Goal: Transaction & Acquisition: Purchase product/service

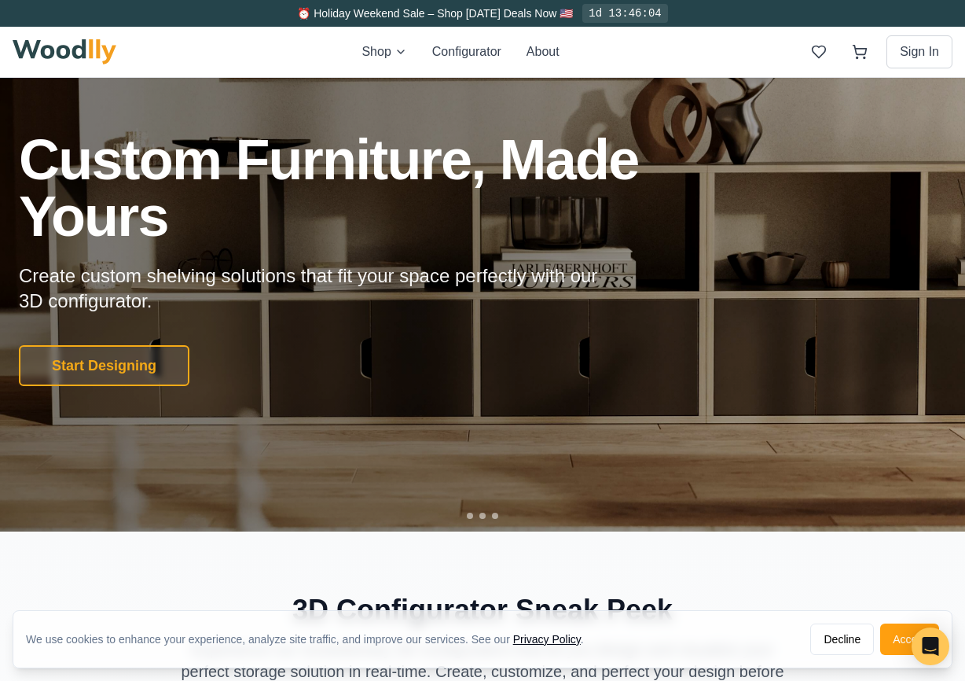
scroll to position [100, 0]
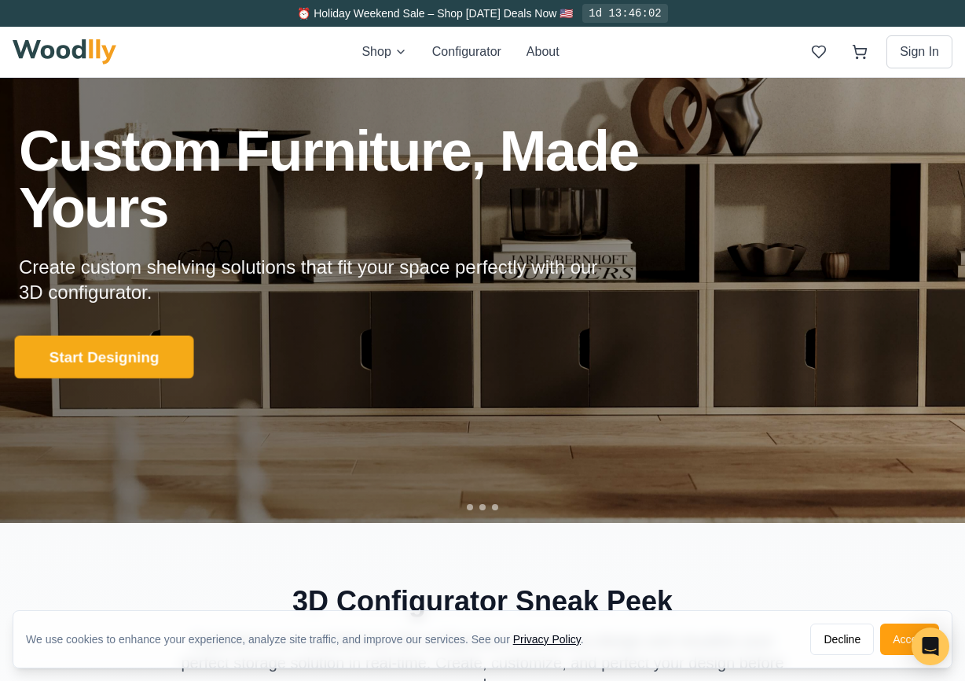
click at [165, 355] on button "Start Designing" at bounding box center [104, 357] width 179 height 43
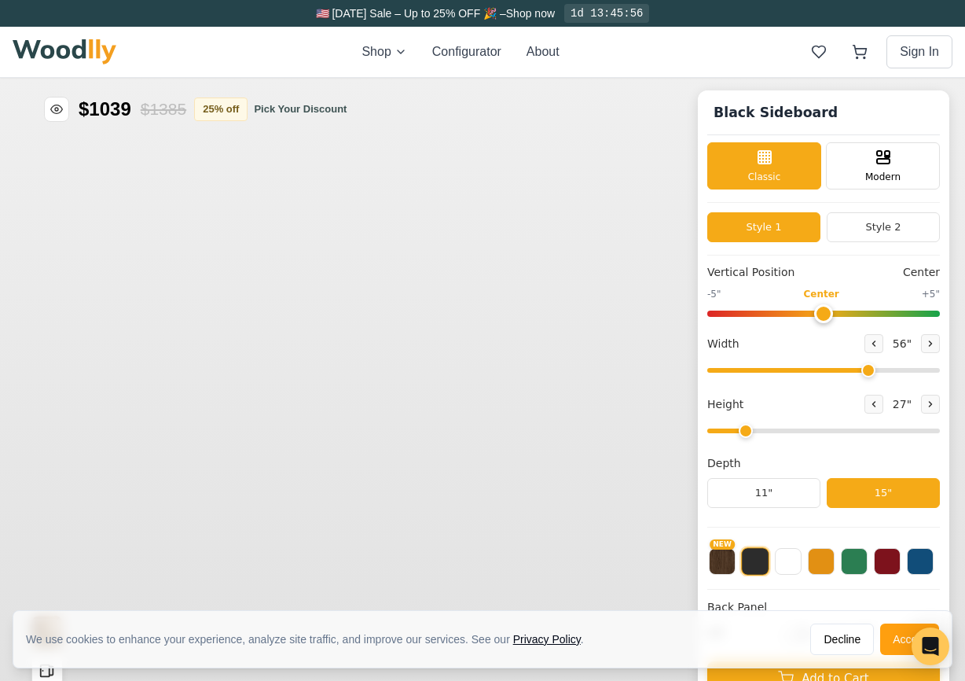
type input "56"
type input "2"
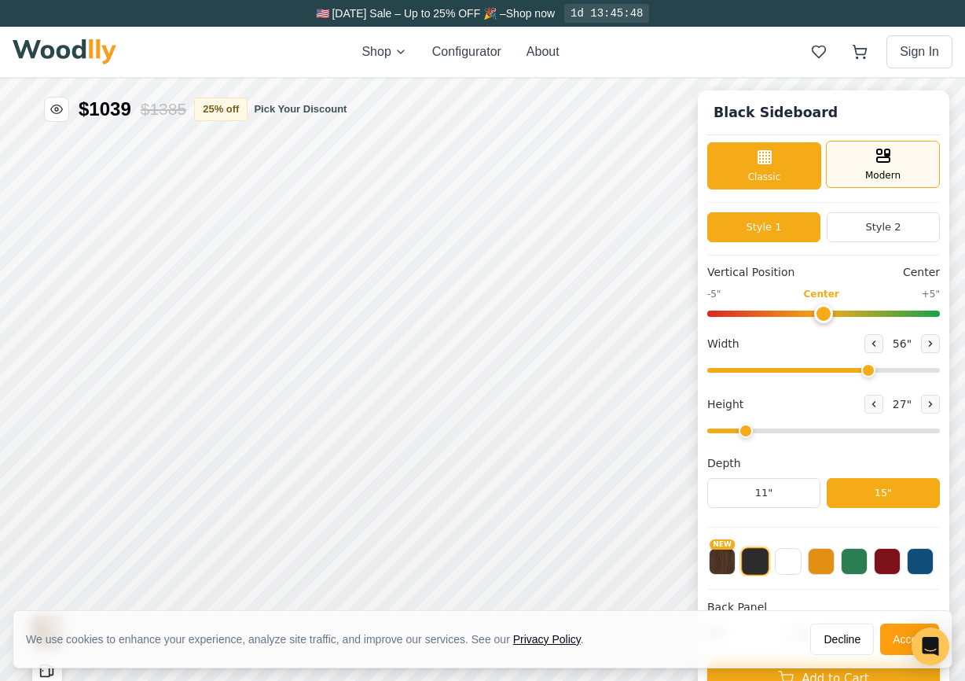
click at [869, 156] on div "Modern" at bounding box center [883, 164] width 114 height 47
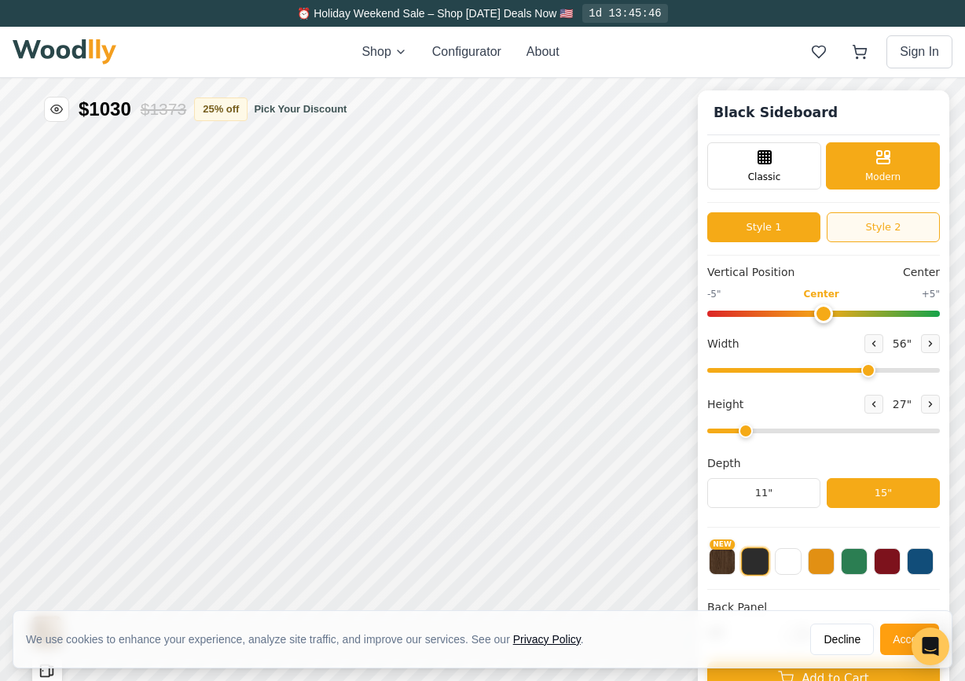
click at [860, 226] on button "Style 2" at bounding box center [883, 227] width 113 height 30
click at [859, 226] on button "Style 2" at bounding box center [883, 227] width 113 height 30
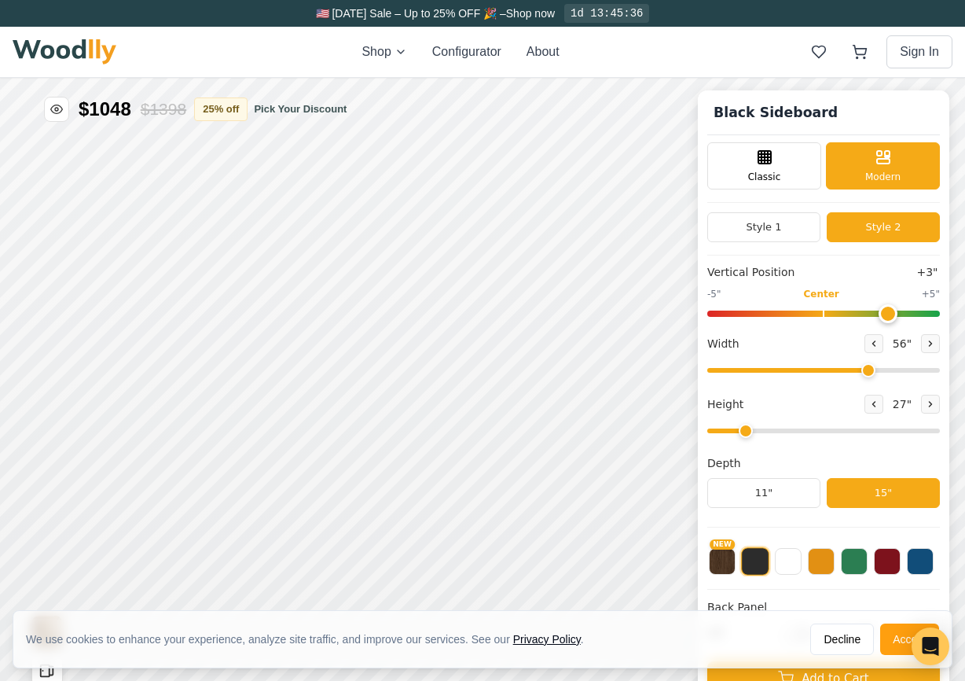
drag, startPoint x: 820, startPoint y: 314, endPoint x: 885, endPoint y: 314, distance: 65.2
type input "3"
click at [885, 314] on input "range" at bounding box center [823, 314] width 233 height 6
drag, startPoint x: 867, startPoint y: 368, endPoint x: 884, endPoint y: 367, distance: 17.3
type input "61"
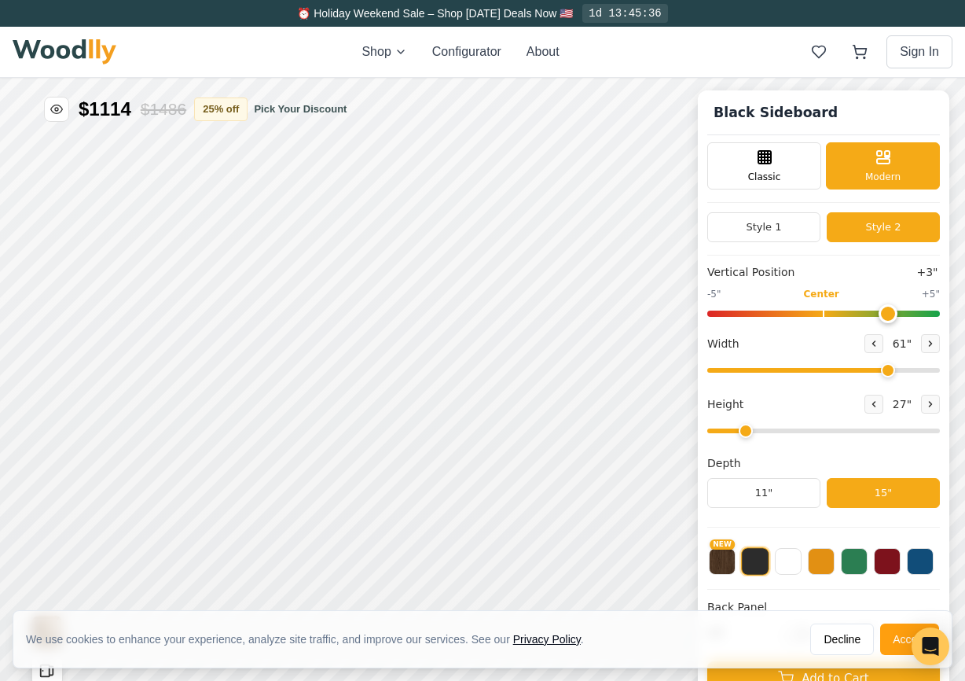
click at [884, 368] on input "range" at bounding box center [823, 370] width 233 height 5
drag, startPoint x: 744, startPoint y: 437, endPoint x: 764, endPoint y: 421, distance: 25.7
type input "3"
click at [764, 428] on input "range" at bounding box center [823, 430] width 233 height 5
drag, startPoint x: 884, startPoint y: 366, endPoint x: 865, endPoint y: 366, distance: 18.1
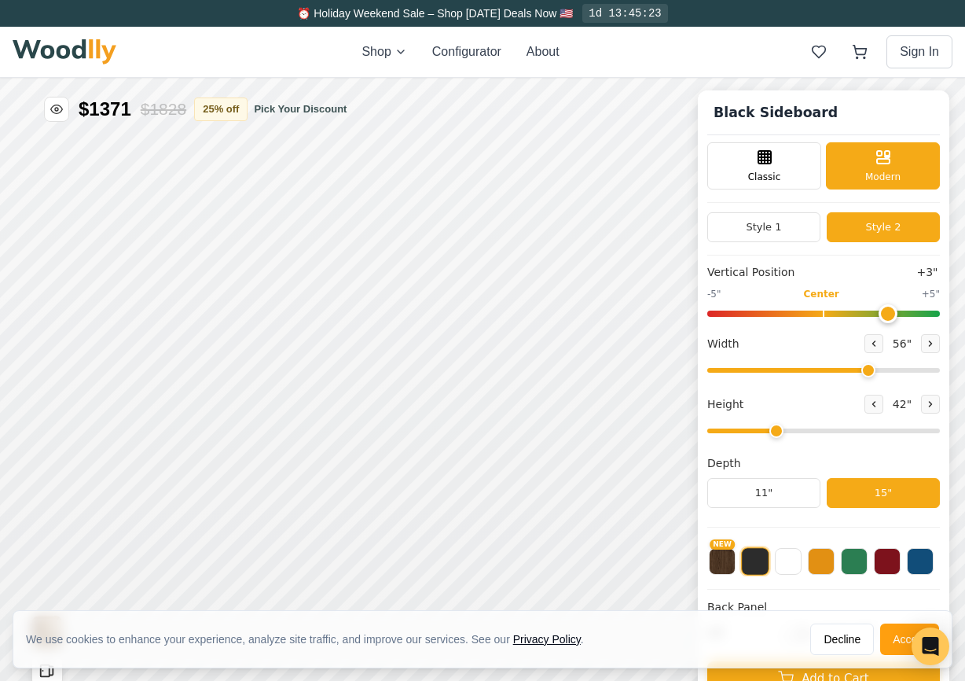
type input "56"
click at [865, 368] on input "range" at bounding box center [823, 370] width 233 height 5
type input "2"
drag, startPoint x: 777, startPoint y: 433, endPoint x: 755, endPoint y: 429, distance: 21.6
click at [755, 429] on input "range" at bounding box center [823, 430] width 233 height 5
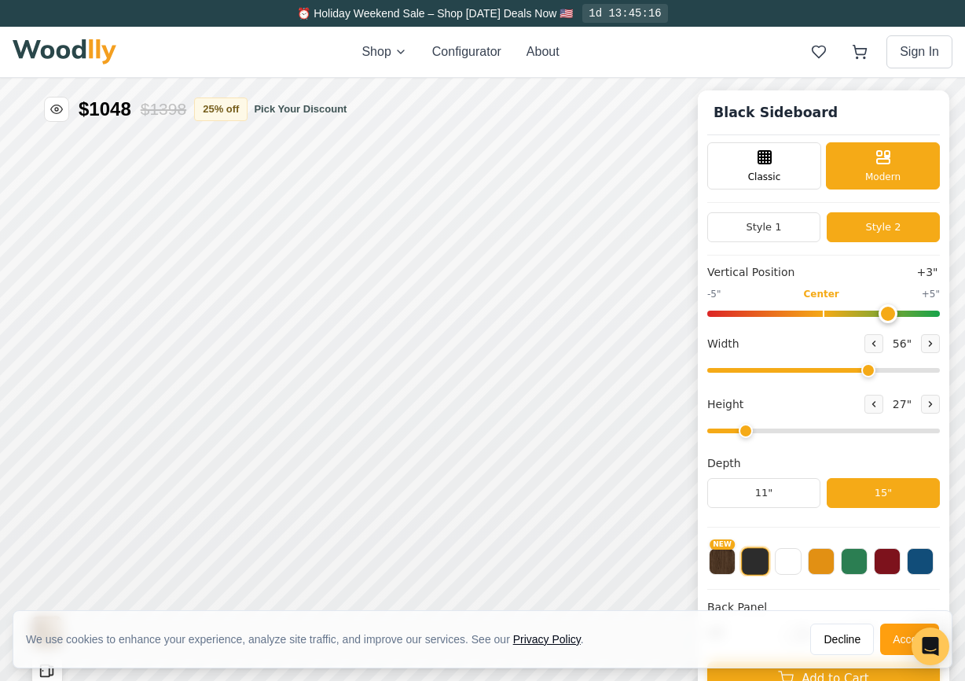
scroll to position [9, 0]
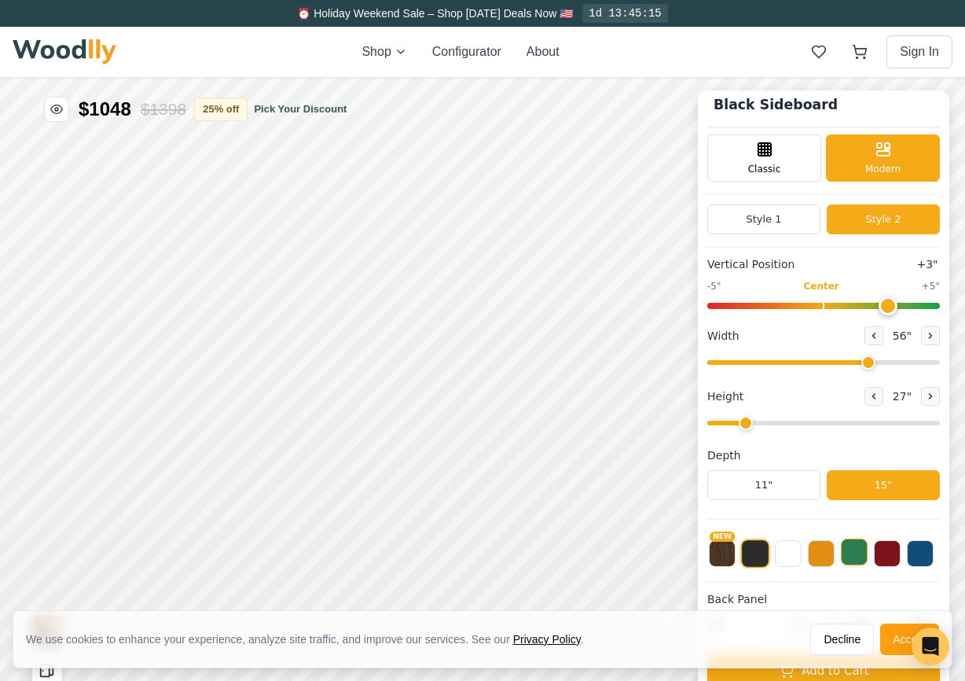
click at [854, 560] on button at bounding box center [854, 551] width 27 height 27
click at [712, 556] on button "NEW" at bounding box center [722, 551] width 27 height 27
click at [750, 558] on button at bounding box center [755, 551] width 27 height 27
click at [782, 557] on button at bounding box center [788, 551] width 27 height 27
click at [811, 559] on button at bounding box center [821, 551] width 27 height 27
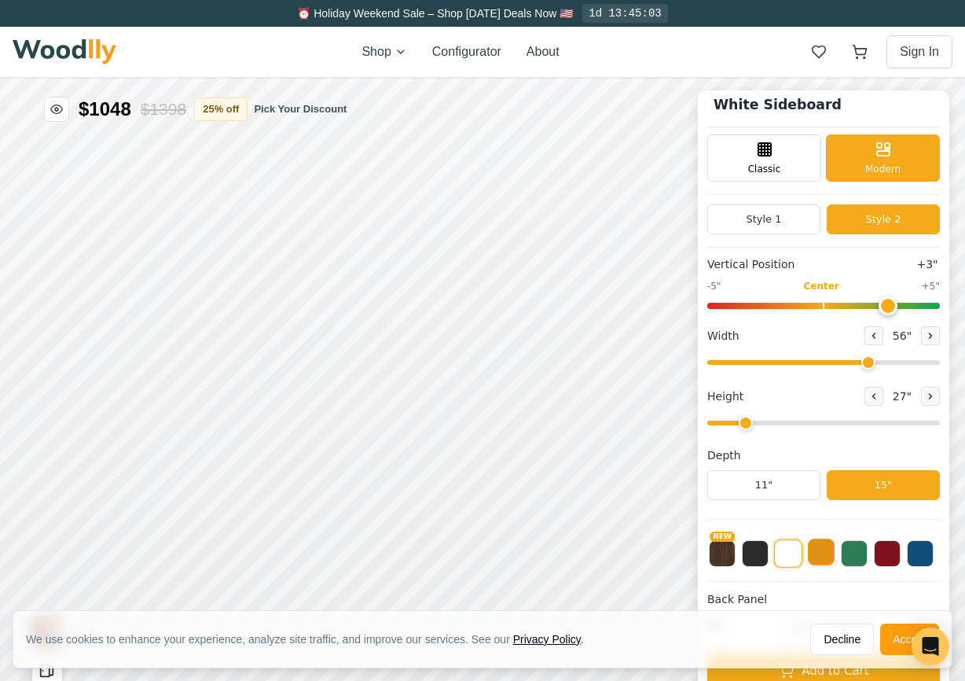
scroll to position [8, 0]
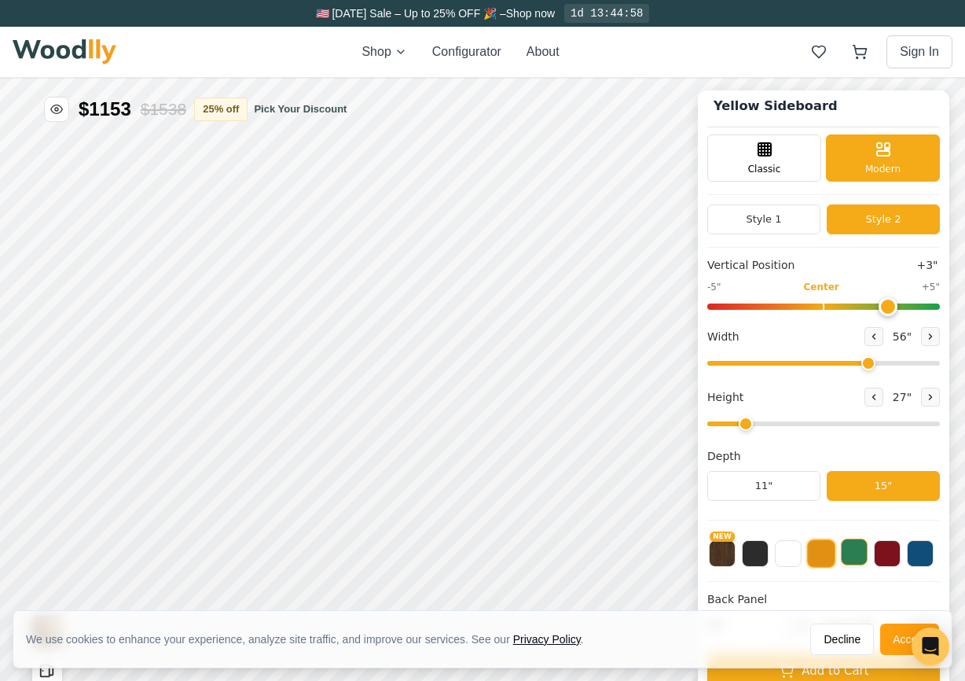
click at [861, 559] on button at bounding box center [854, 551] width 27 height 27
click at [886, 563] on button at bounding box center [887, 551] width 27 height 27
click at [912, 549] on button at bounding box center [920, 551] width 27 height 27
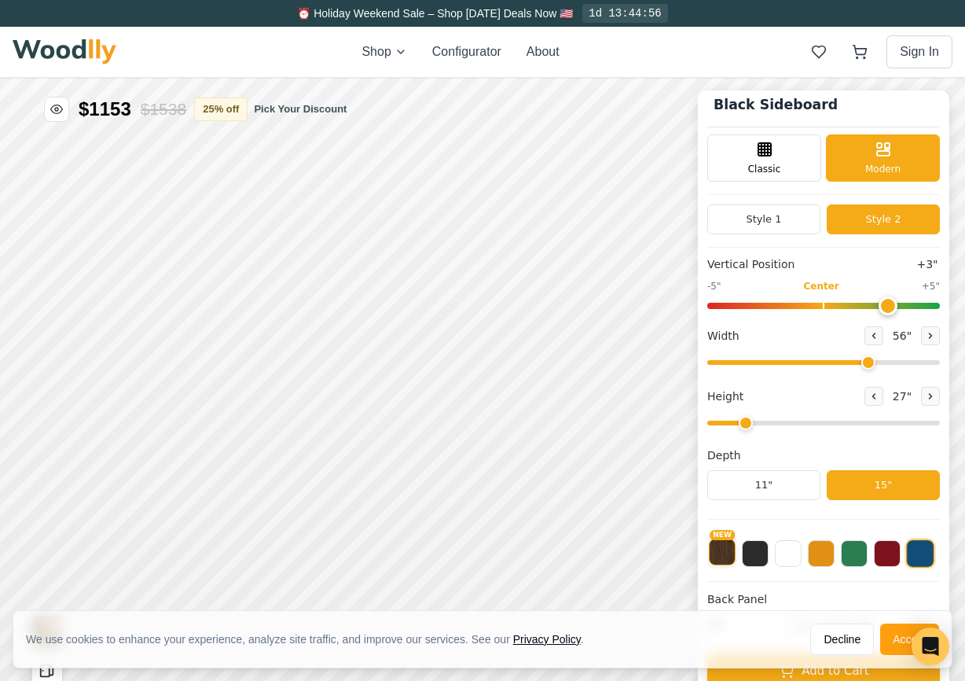
click at [725, 555] on button "NEW" at bounding box center [722, 551] width 27 height 27
click at [899, 639] on button "Accept" at bounding box center [909, 638] width 59 height 31
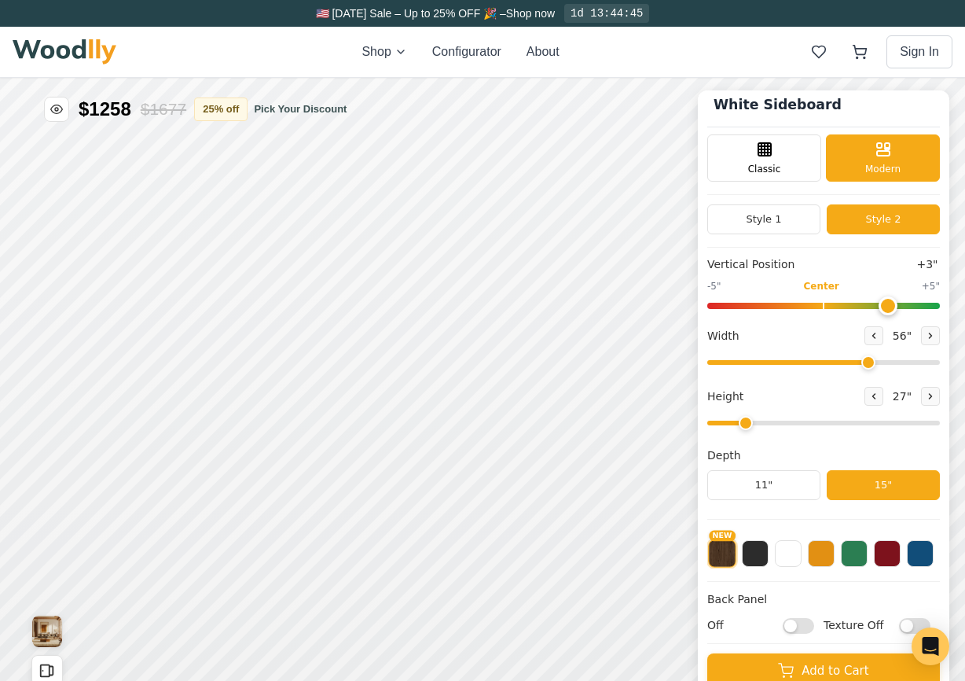
click at [818, 629] on div "Off Texture Off" at bounding box center [823, 625] width 233 height 17
click at [809, 628] on input "Off" at bounding box center [798, 625] width 31 height 16
checkbox input "true"
click at [922, 625] on input "Texture Off" at bounding box center [914, 625] width 31 height 16
checkbox input "true"
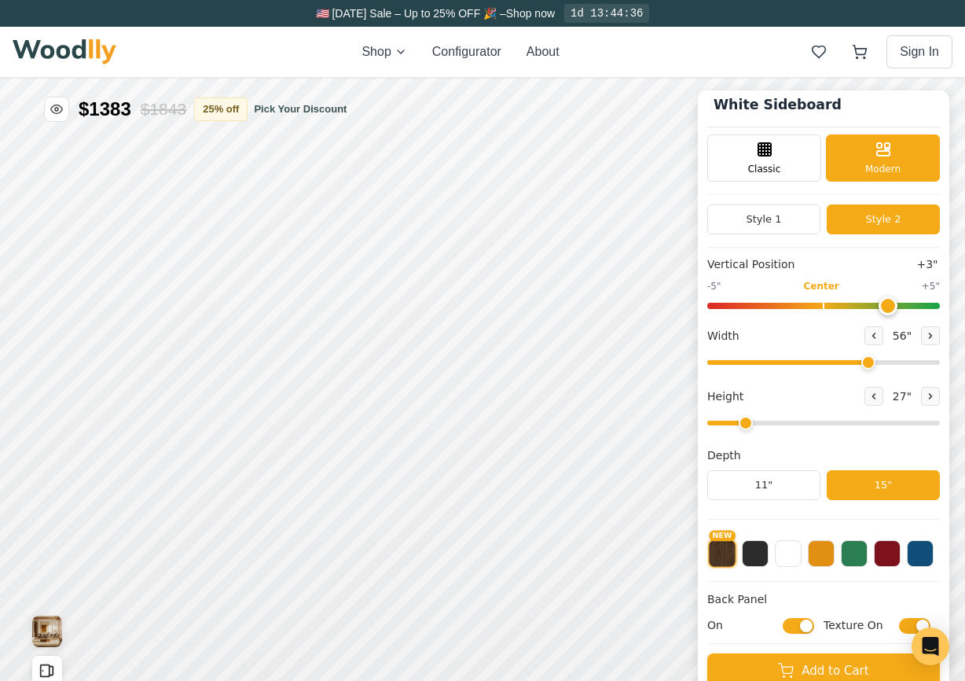
click at [790, 630] on input "On" at bounding box center [798, 625] width 31 height 16
click at [814, 625] on div "Off Texture On" at bounding box center [823, 625] width 233 height 17
click at [811, 625] on input "Off" at bounding box center [798, 625] width 31 height 16
checkbox input "true"
click at [850, 553] on button at bounding box center [854, 551] width 27 height 27
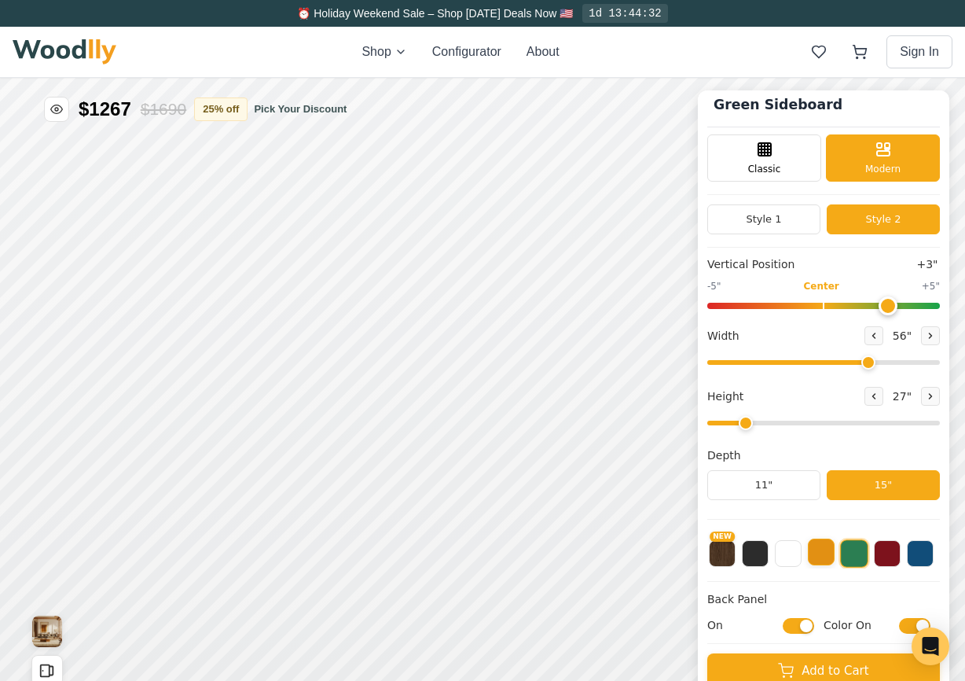
click at [821, 560] on button at bounding box center [821, 551] width 27 height 27
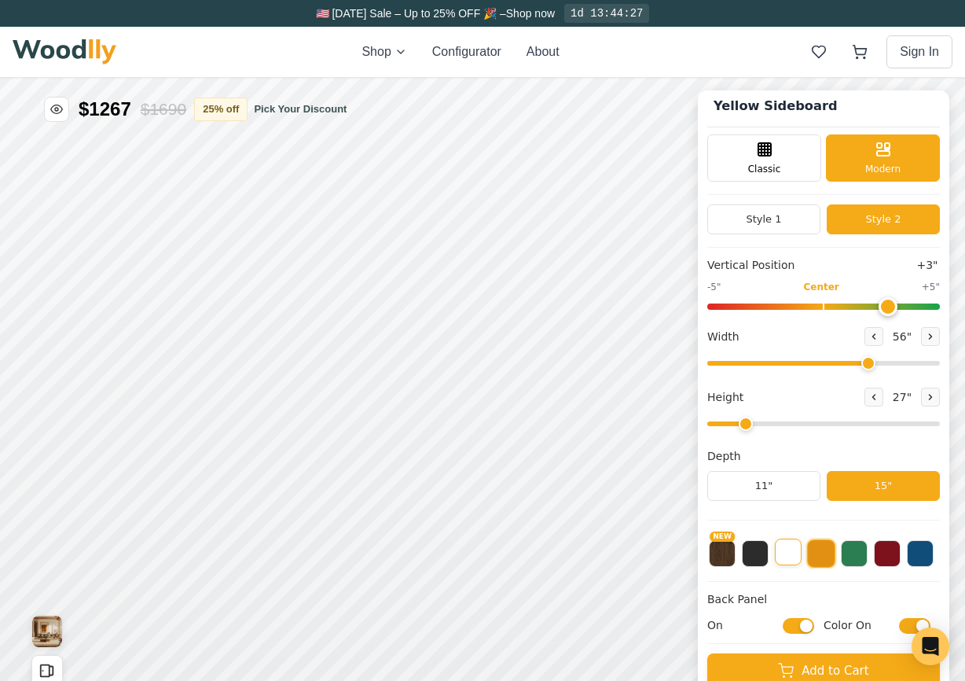
click at [792, 561] on button at bounding box center [788, 551] width 27 height 27
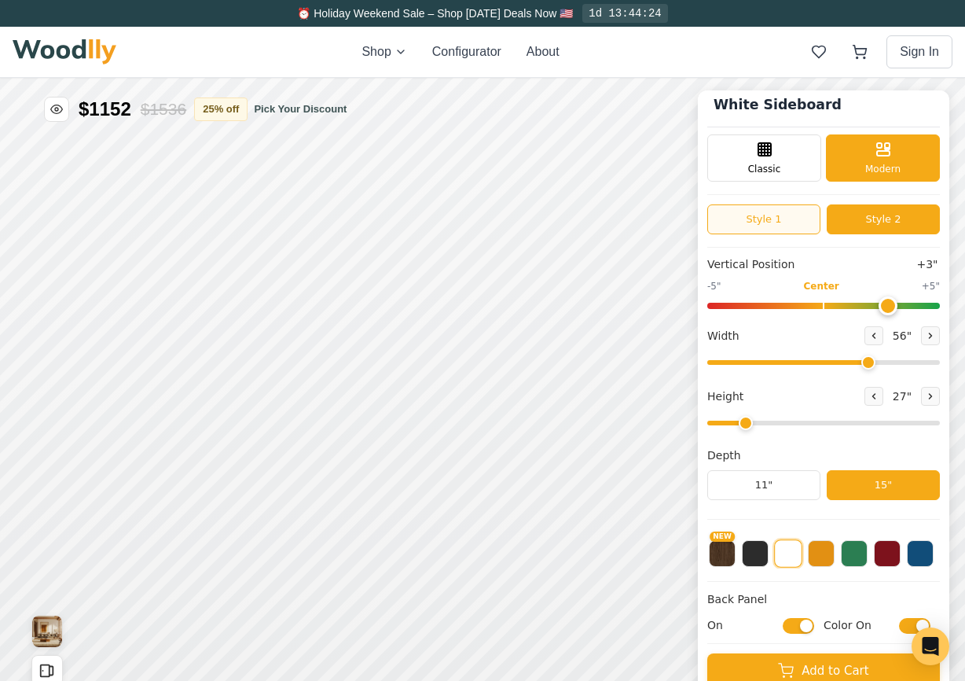
click at [765, 218] on button "Style 1" at bounding box center [763, 219] width 113 height 30
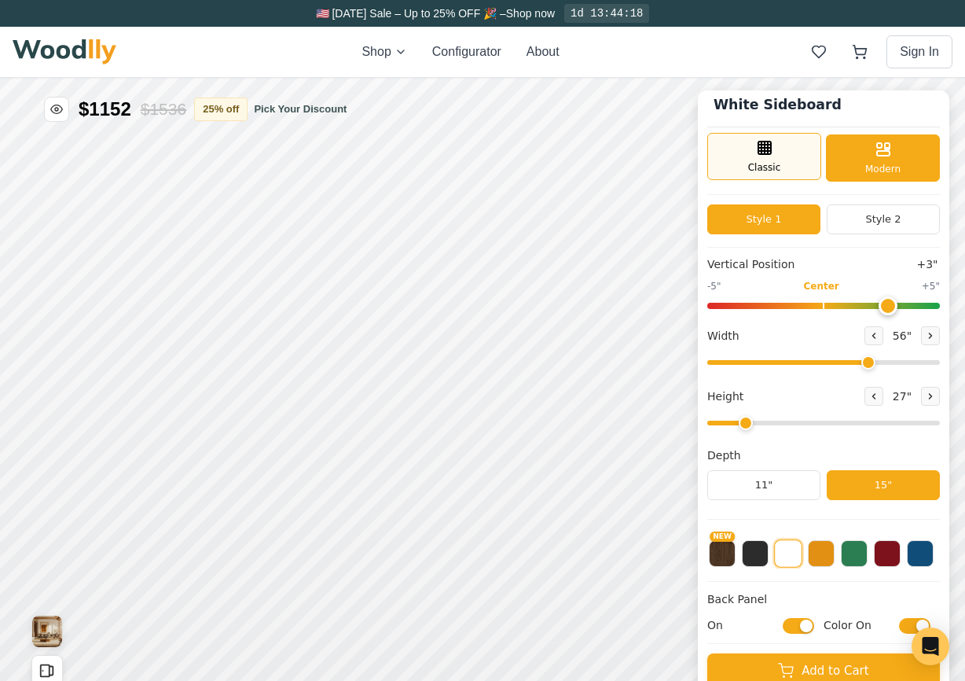
click at [759, 151] on line at bounding box center [765, 151] width 13 height 0
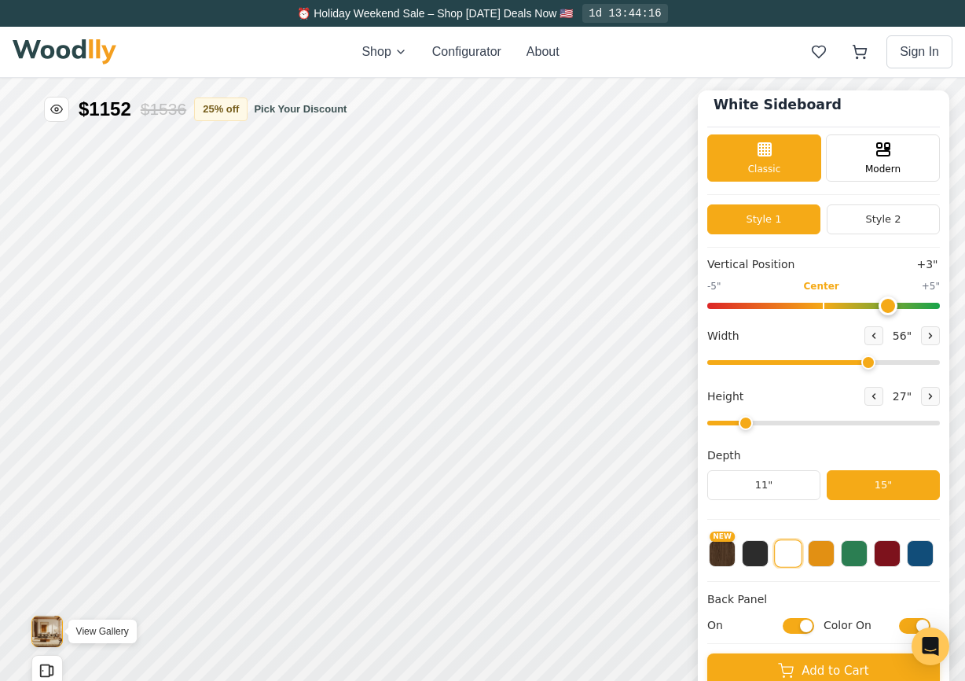
click at [39, 626] on img "View Gallery" at bounding box center [47, 631] width 30 height 31
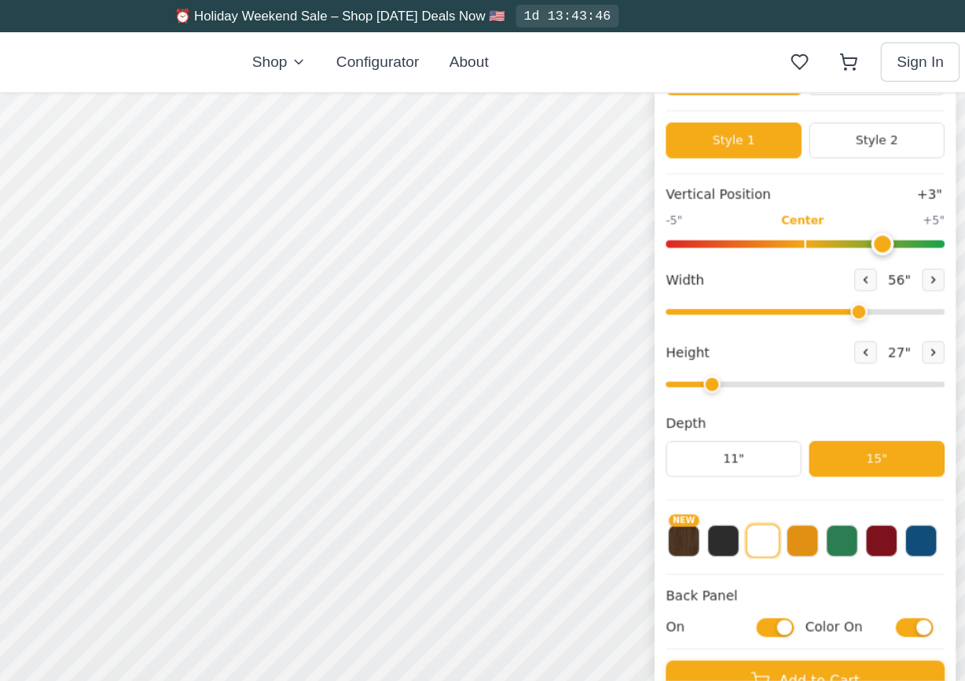
scroll to position [102, 0]
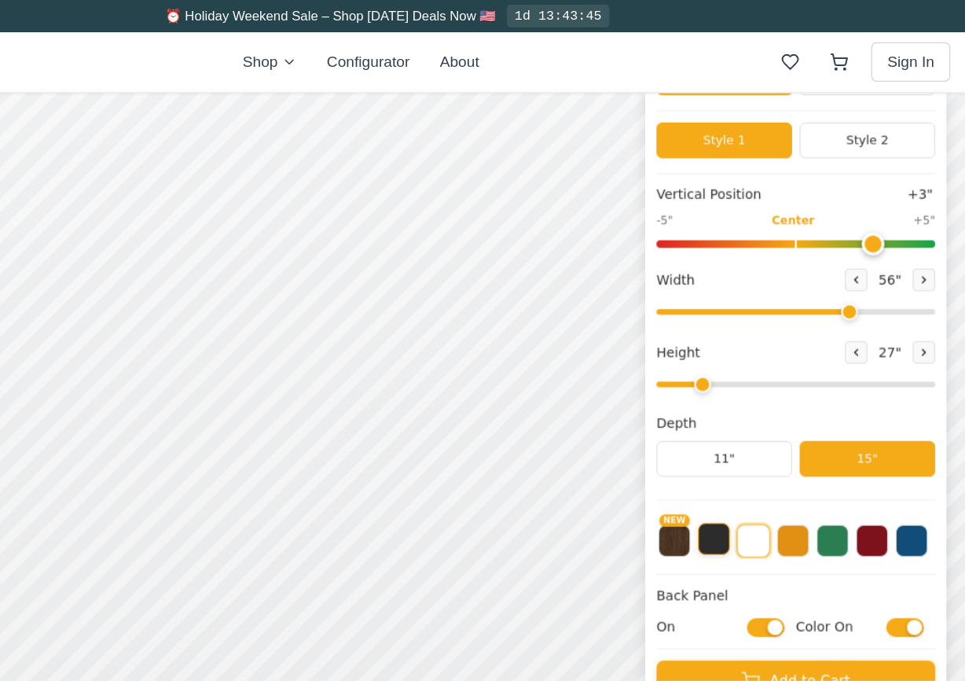
click at [560, 451] on button at bounding box center [564, 445] width 27 height 27
click at [535, 451] on button "NEW" at bounding box center [531, 445] width 27 height 27
click at [718, 520] on input "Texture On" at bounding box center [723, 518] width 31 height 16
checkbox input "false"
drag, startPoint x: 691, startPoint y: 192, endPoint x: 556, endPoint y: 190, distance: 135.2
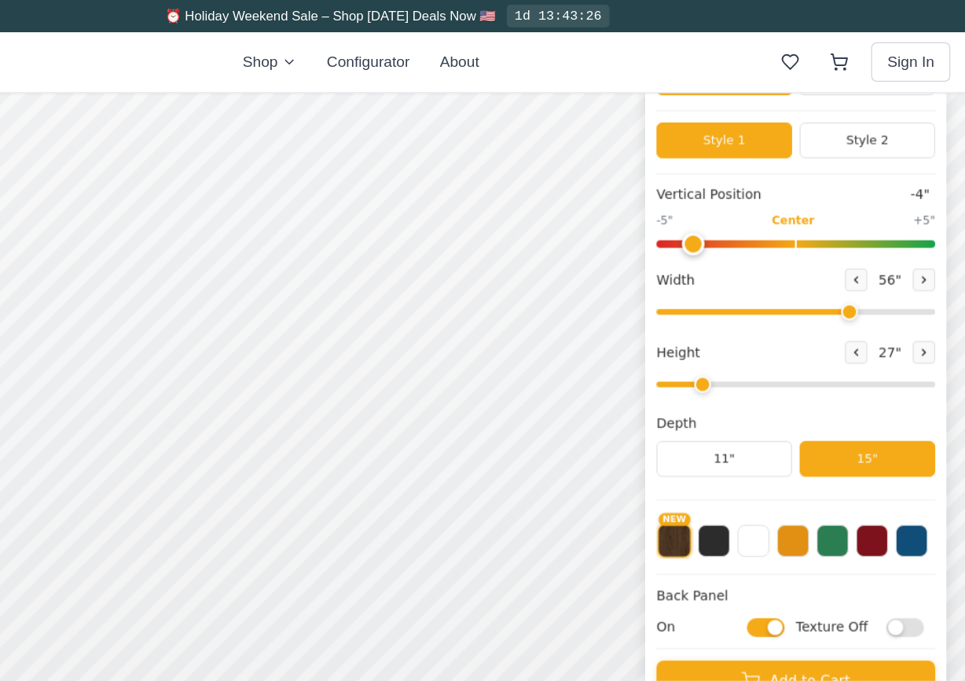
click at [556, 196] on input "range" at bounding box center [632, 199] width 233 height 6
type input "4"
drag, startPoint x: 545, startPoint y: 197, endPoint x: 705, endPoint y: 197, distance: 160.4
click at [705, 197] on input "range" at bounding box center [632, 199] width 233 height 6
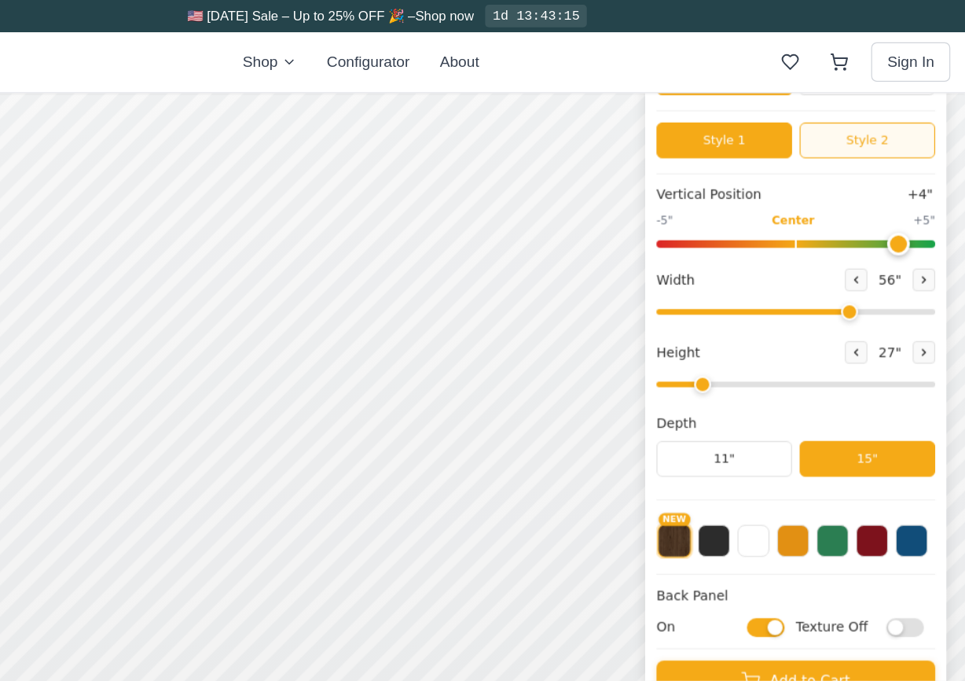
click at [679, 113] on button "Style 2" at bounding box center [692, 112] width 113 height 30
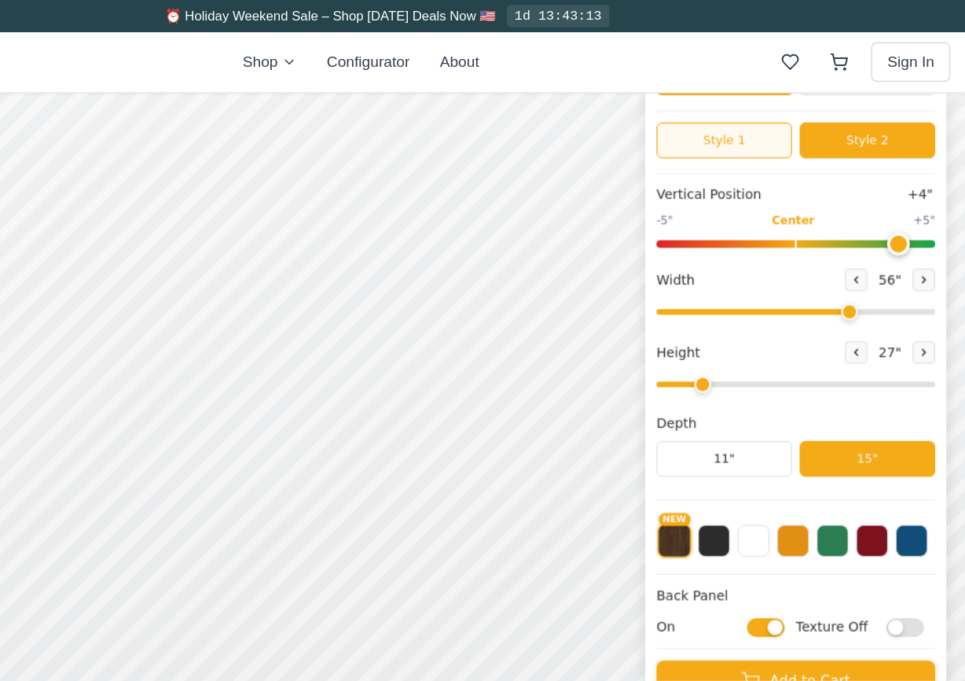
click at [596, 116] on button "Style 1" at bounding box center [572, 112] width 113 height 30
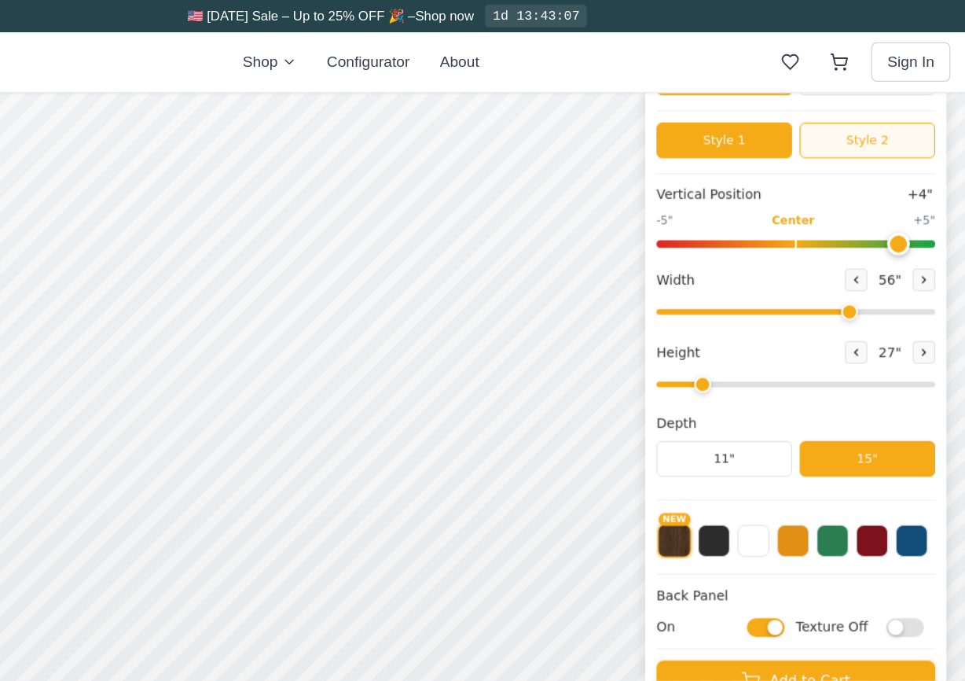
click at [700, 110] on button "Style 2" at bounding box center [692, 112] width 113 height 30
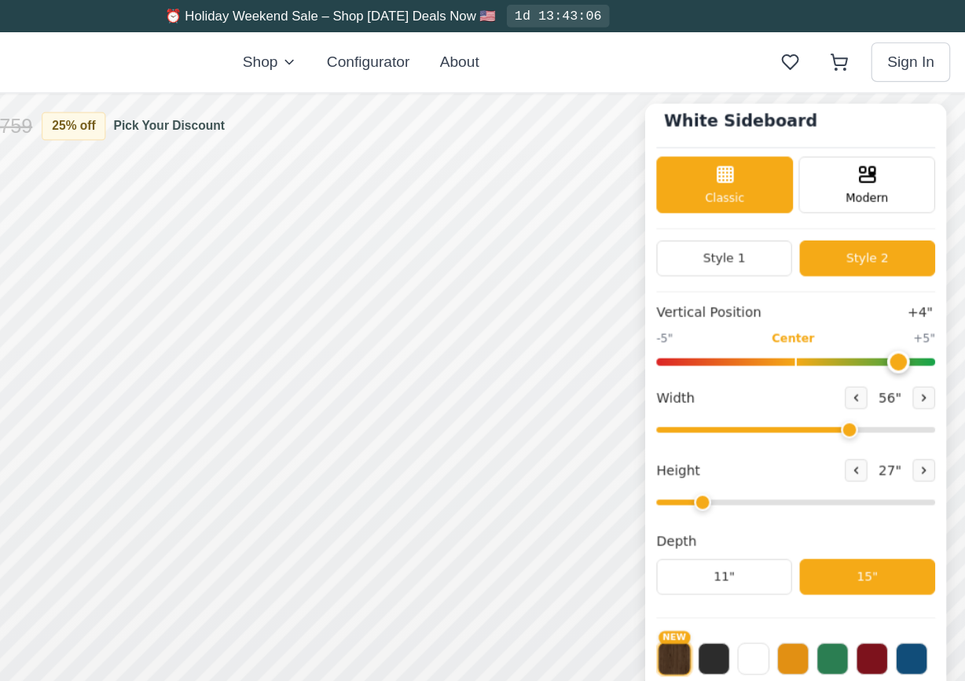
scroll to position [0, 0]
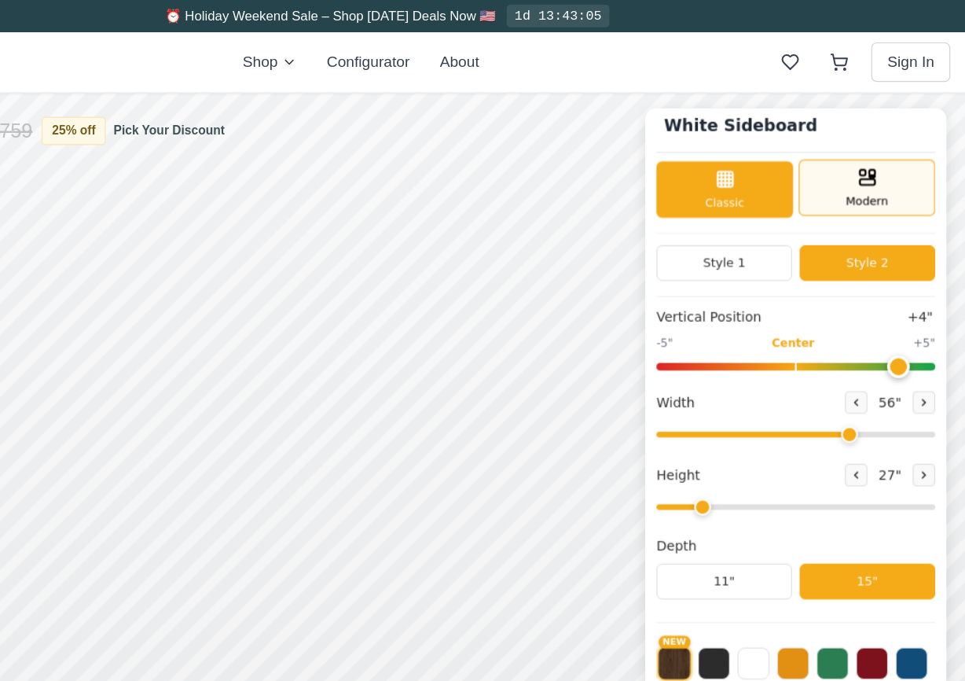
click at [674, 176] on span "Modern" at bounding box center [691, 182] width 35 height 14
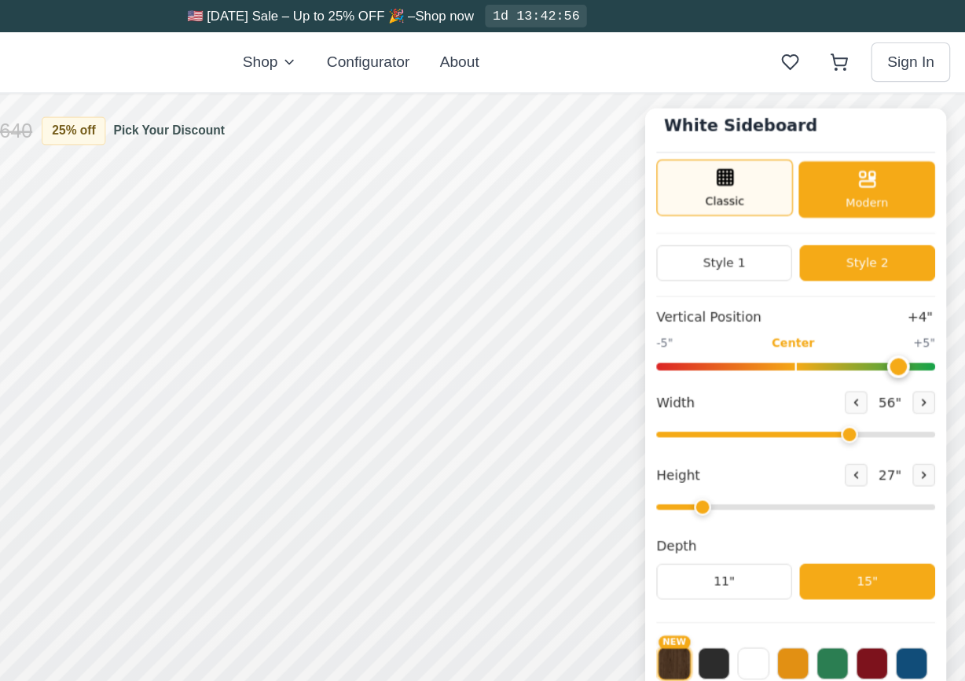
click at [603, 174] on div "Classic" at bounding box center [573, 171] width 114 height 47
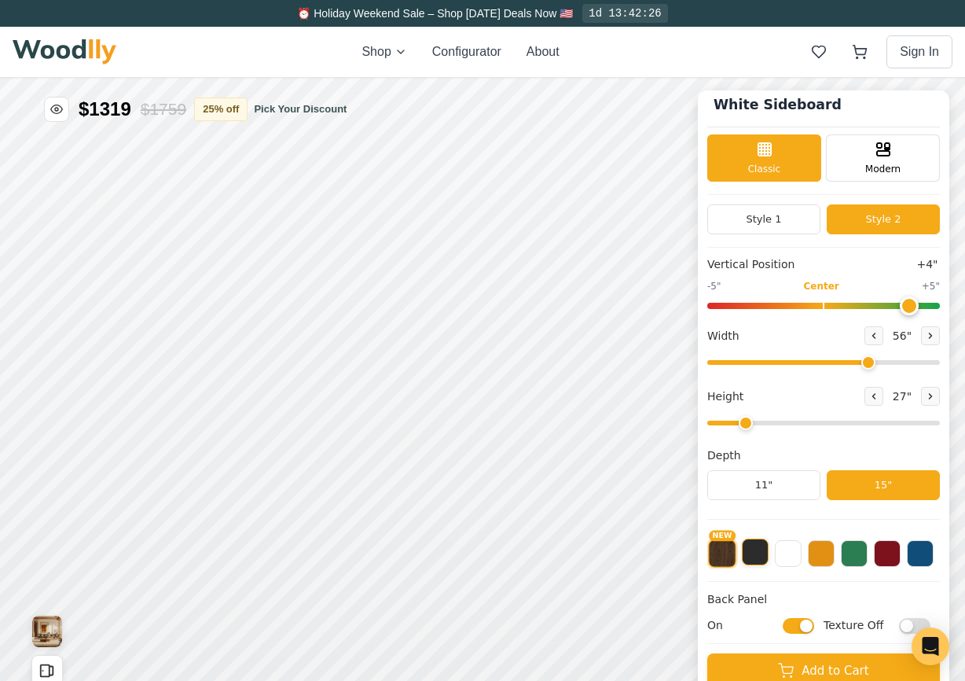
click at [751, 554] on button at bounding box center [755, 551] width 27 height 27
click at [782, 558] on button at bounding box center [788, 551] width 27 height 27
click at [816, 558] on button at bounding box center [821, 551] width 27 height 27
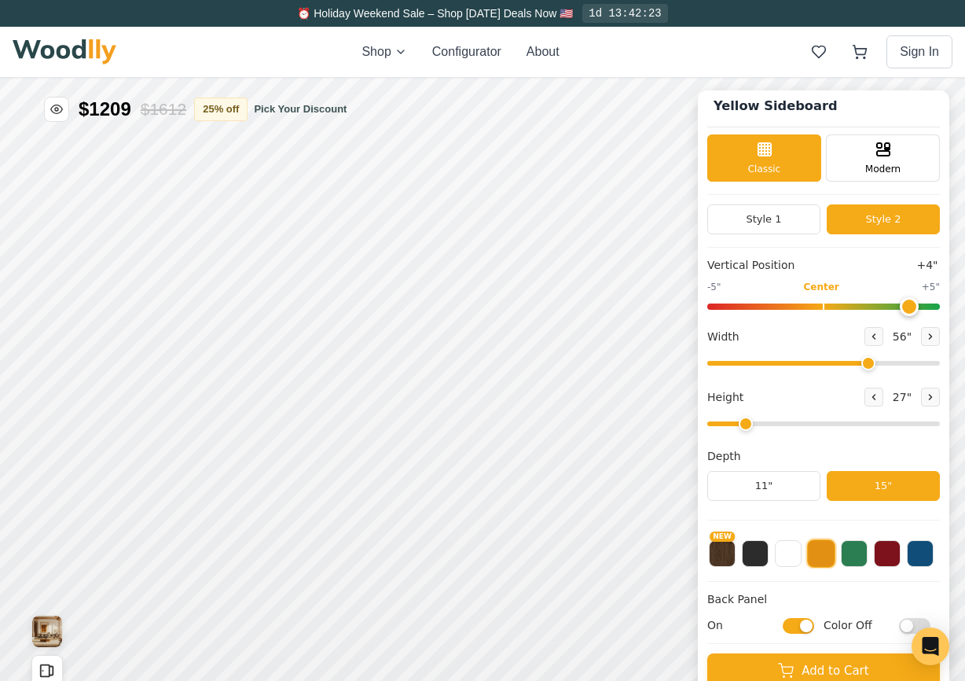
scroll to position [8, 0]
click at [848, 558] on button at bounding box center [854, 551] width 27 height 27
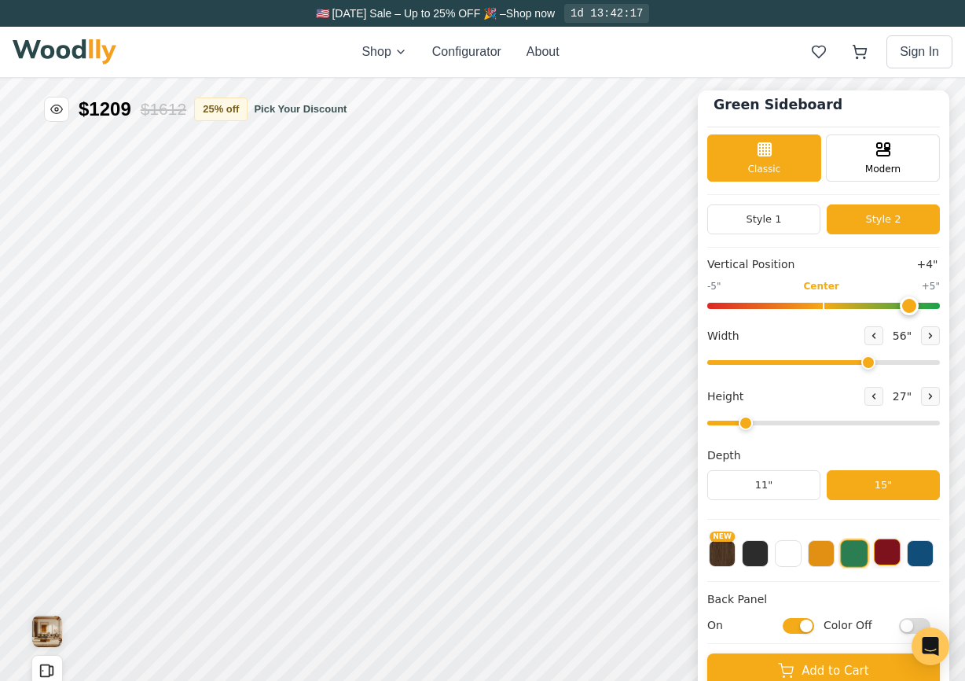
click at [884, 558] on button at bounding box center [887, 551] width 27 height 27
click at [917, 556] on button at bounding box center [920, 551] width 27 height 27
click at [750, 563] on button at bounding box center [755, 551] width 27 height 27
click at [782, 561] on button at bounding box center [788, 551] width 27 height 27
click at [917, 622] on input "Color Off" at bounding box center [914, 625] width 31 height 16
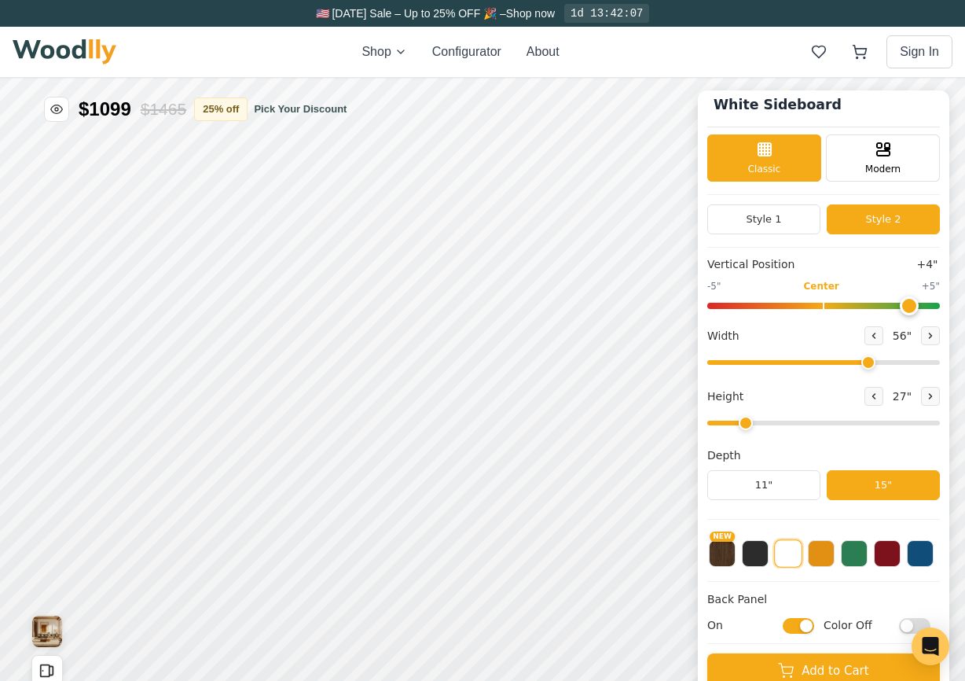
checkbox input "true"
click at [821, 553] on button at bounding box center [821, 551] width 27 height 27
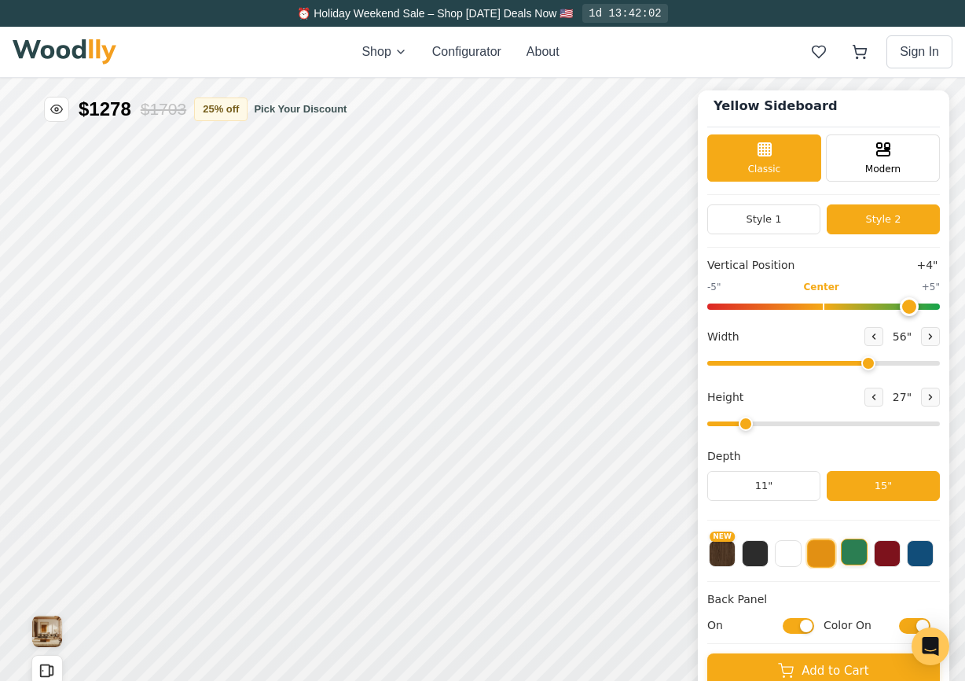
click at [847, 553] on button at bounding box center [854, 551] width 27 height 27
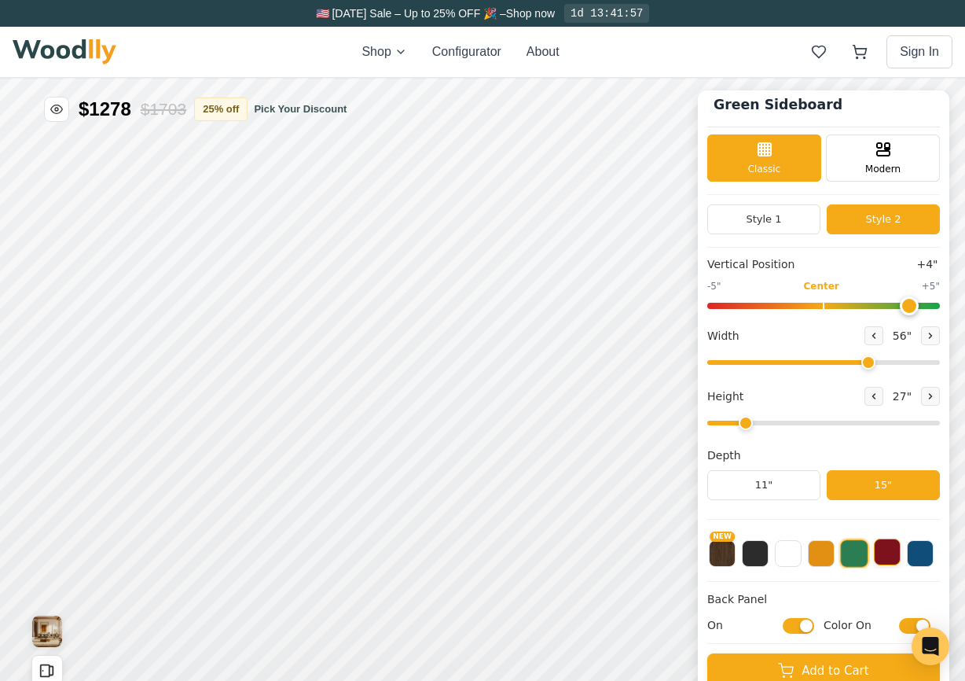
click at [887, 553] on button at bounding box center [887, 551] width 27 height 27
click at [917, 553] on button at bounding box center [920, 551] width 27 height 27
click at [729, 560] on button "NEW" at bounding box center [722, 551] width 27 height 27
click at [742, 560] on button at bounding box center [755, 551] width 27 height 27
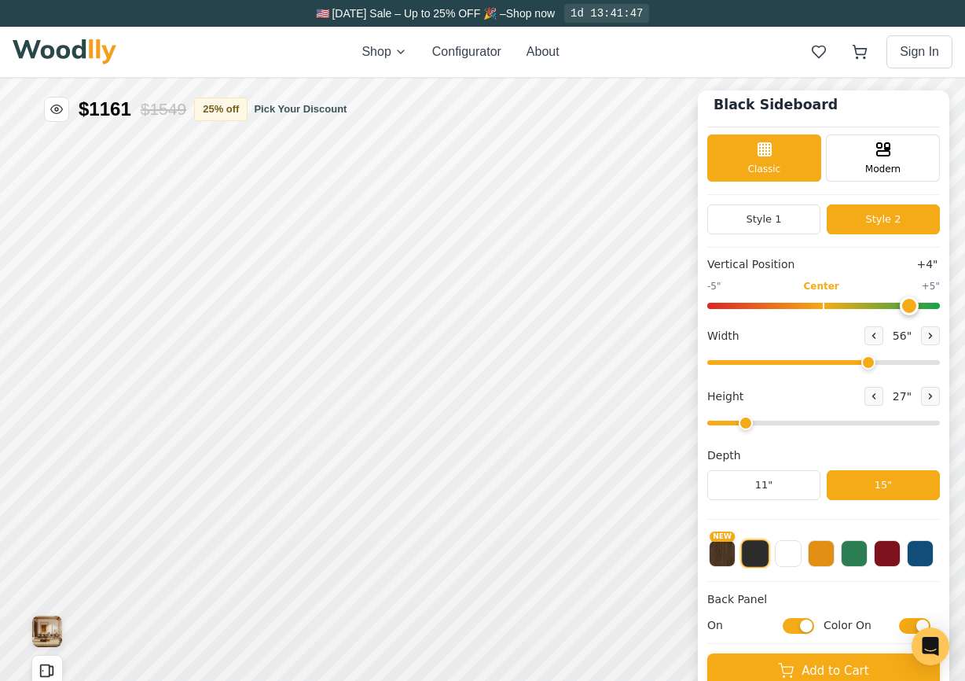
click at [792, 624] on input "On" at bounding box center [798, 625] width 31 height 16
click at [808, 623] on input "Off" at bounding box center [798, 625] width 31 height 16
checkbox input "true"
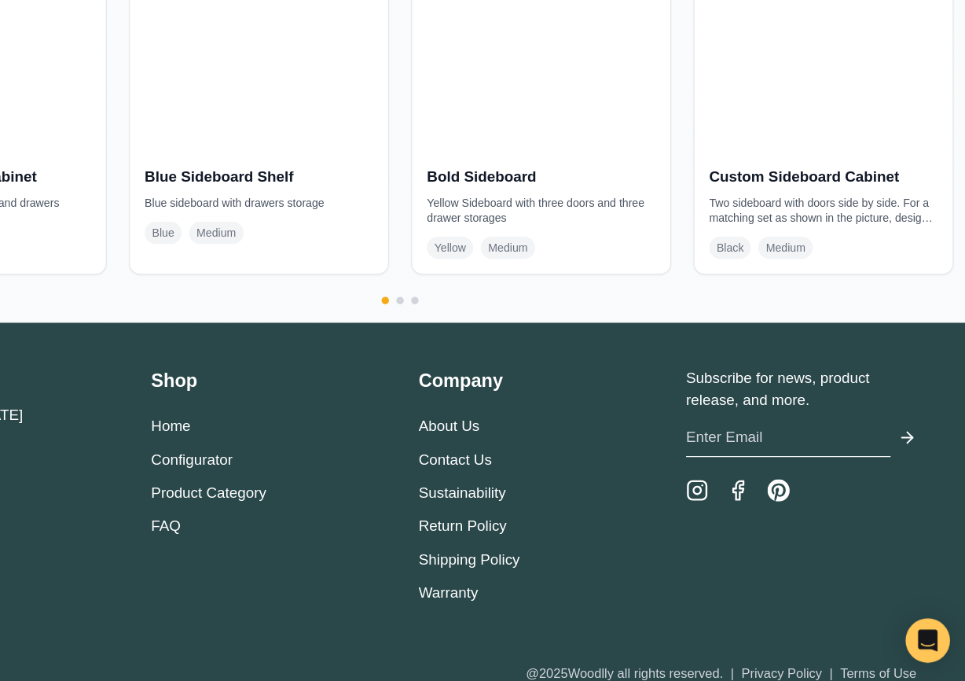
scroll to position [3422, 0]
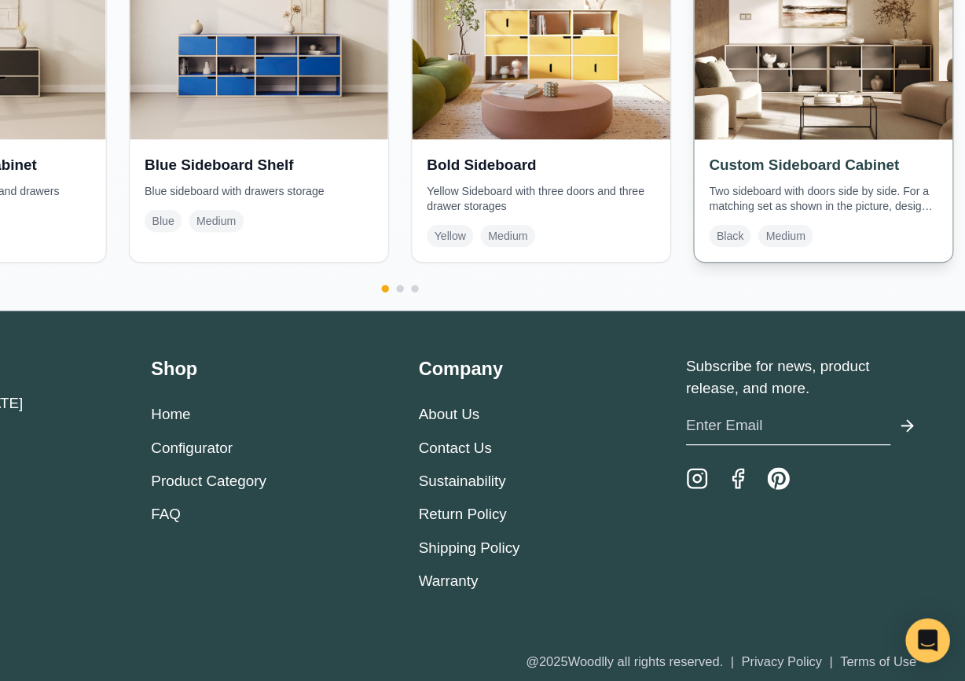
click at [822, 305] on span "Medium" at bounding box center [810, 302] width 46 height 19
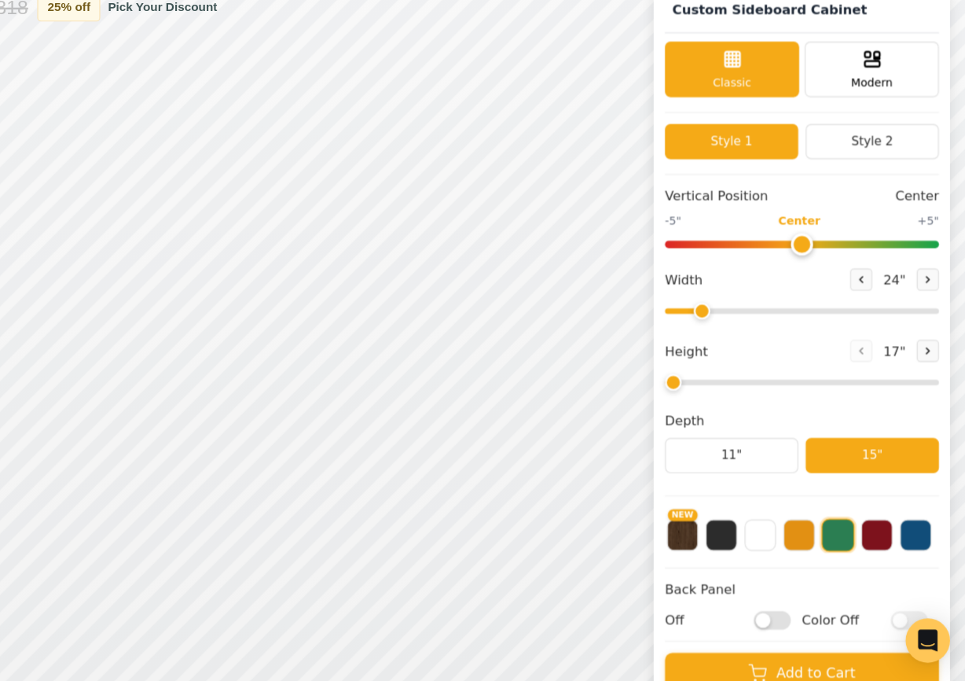
type input "54"
type input "2"
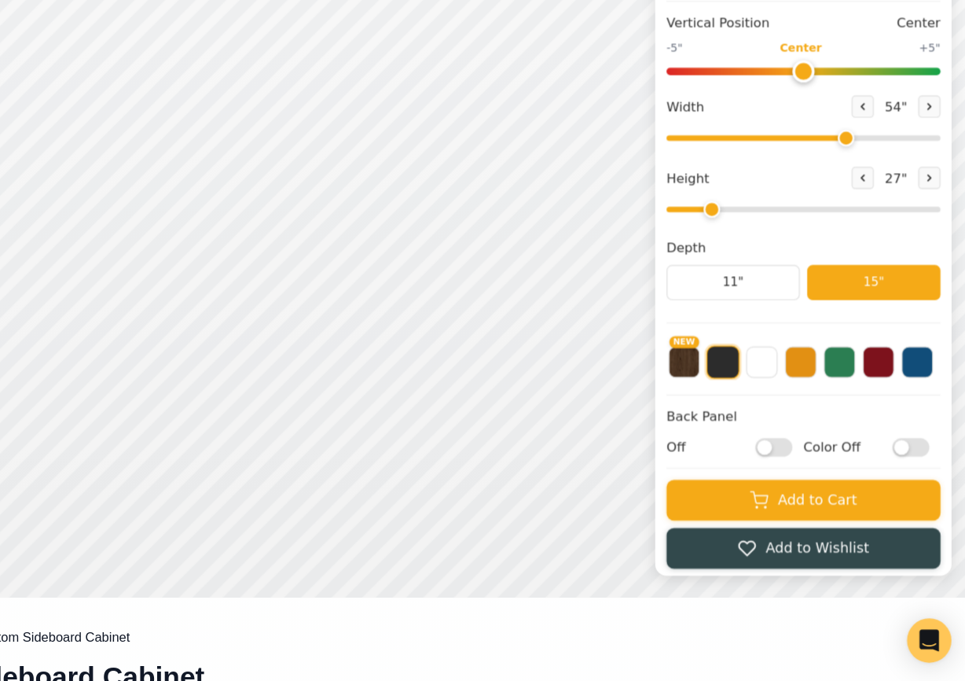
scroll to position [161, 0]
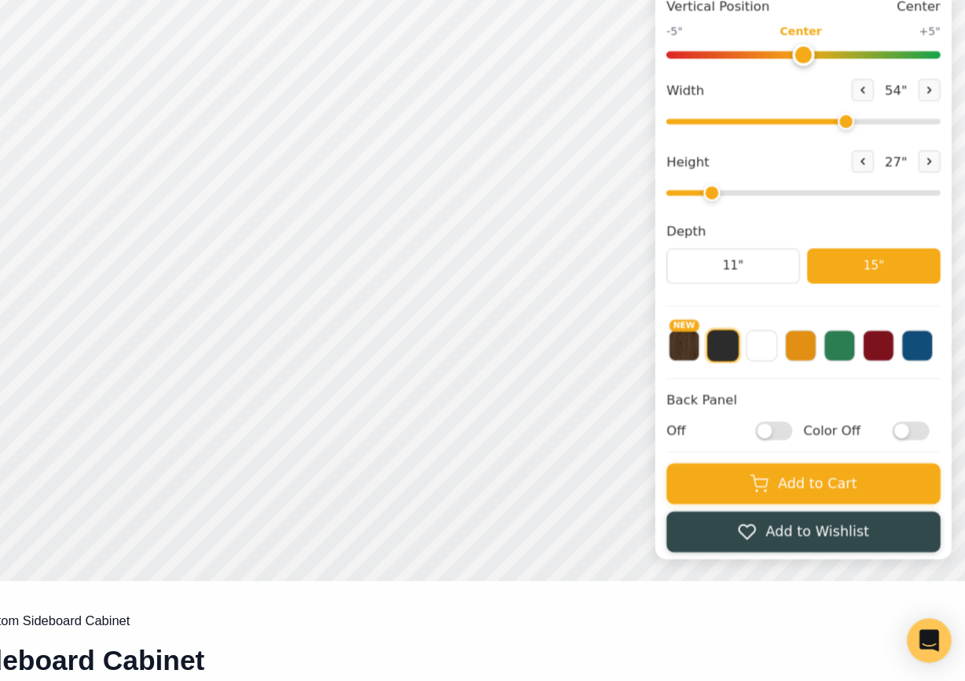
click at [641, 329] on input "Off" at bounding box center [632, 333] width 31 height 16
checkbox input "true"
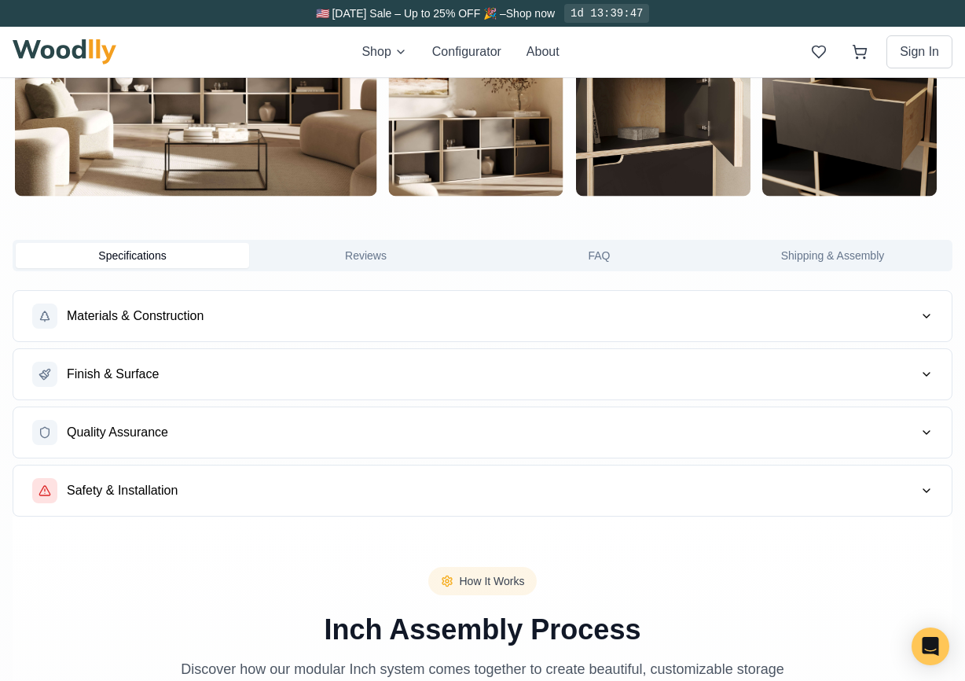
scroll to position [1088, 0]
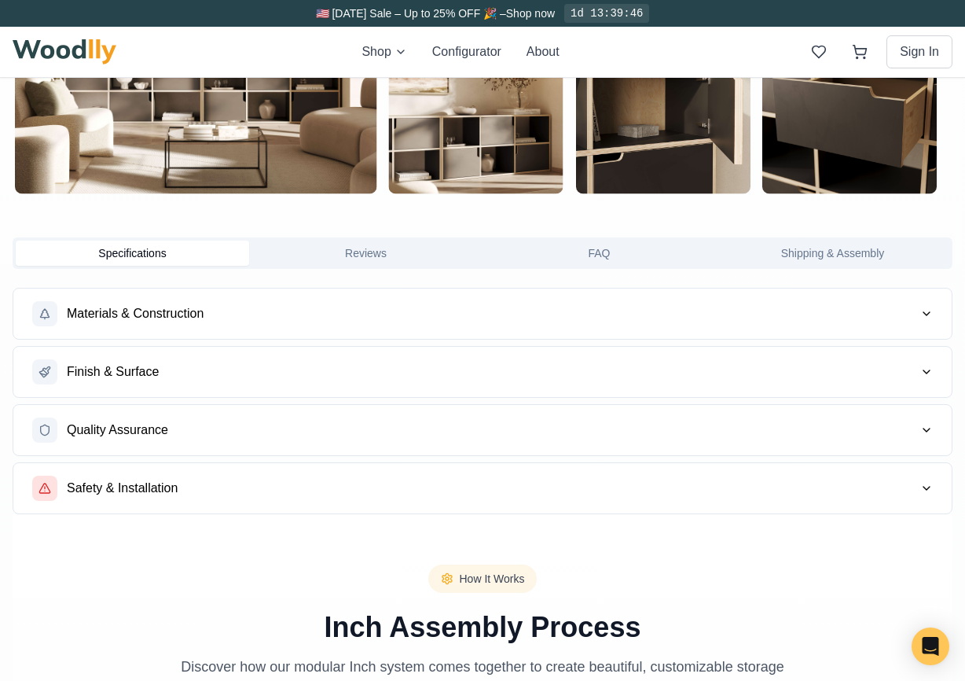
click at [304, 370] on button "Finish & Surface" at bounding box center [482, 372] width 939 height 50
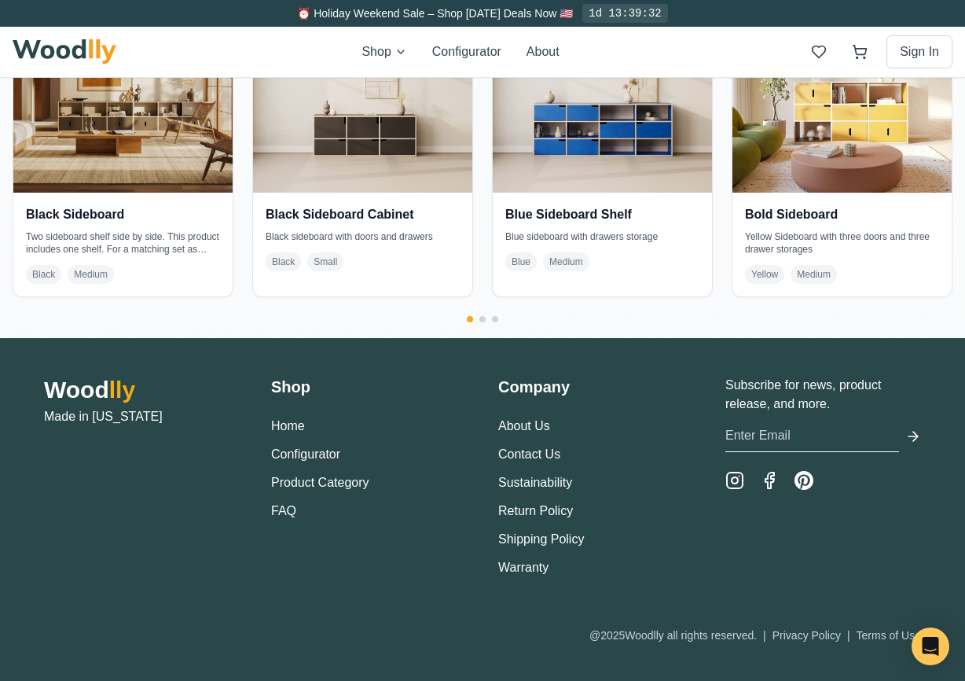
scroll to position [3471, 0]
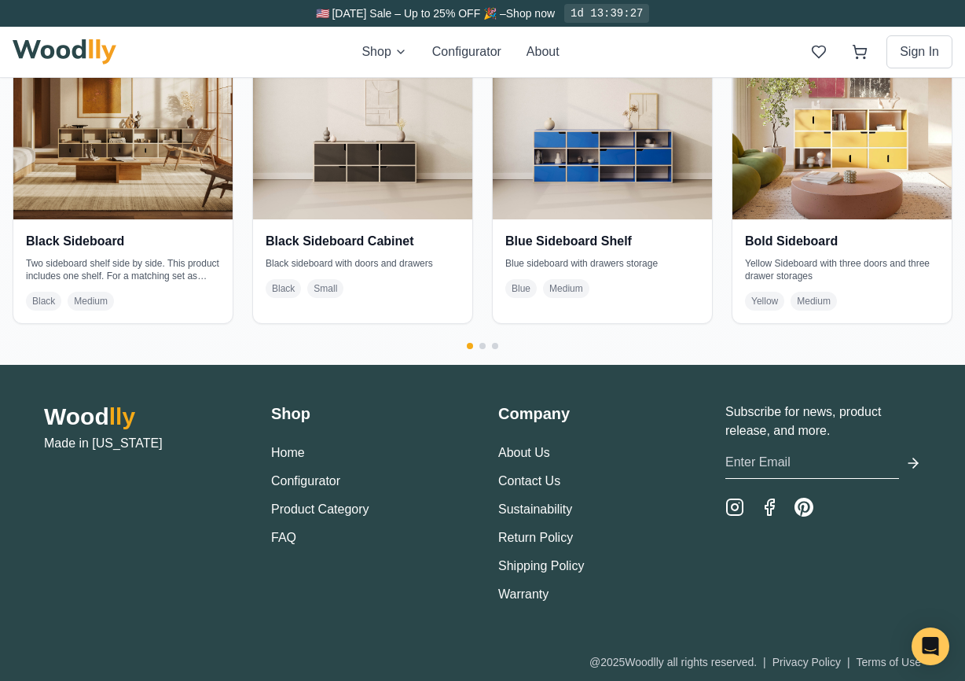
click at [748, 462] on input "email" at bounding box center [813, 462] width 174 height 32
type input "[EMAIL_ADDRESS][DOMAIN_NAME]"
click at [914, 459] on icon "submit" at bounding box center [915, 462] width 5 height 9
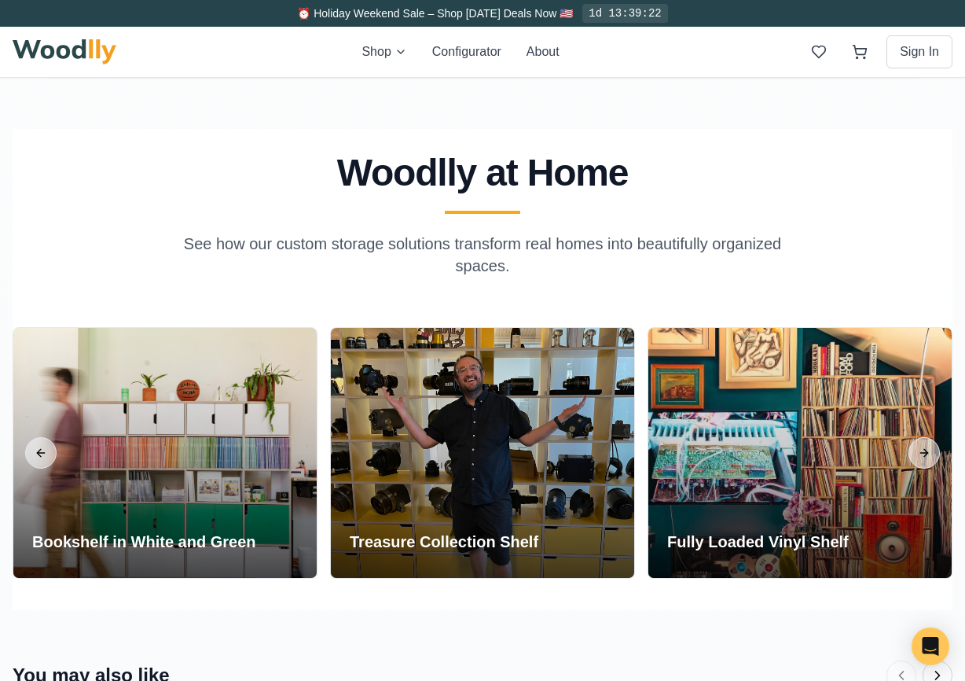
scroll to position [2674, 0]
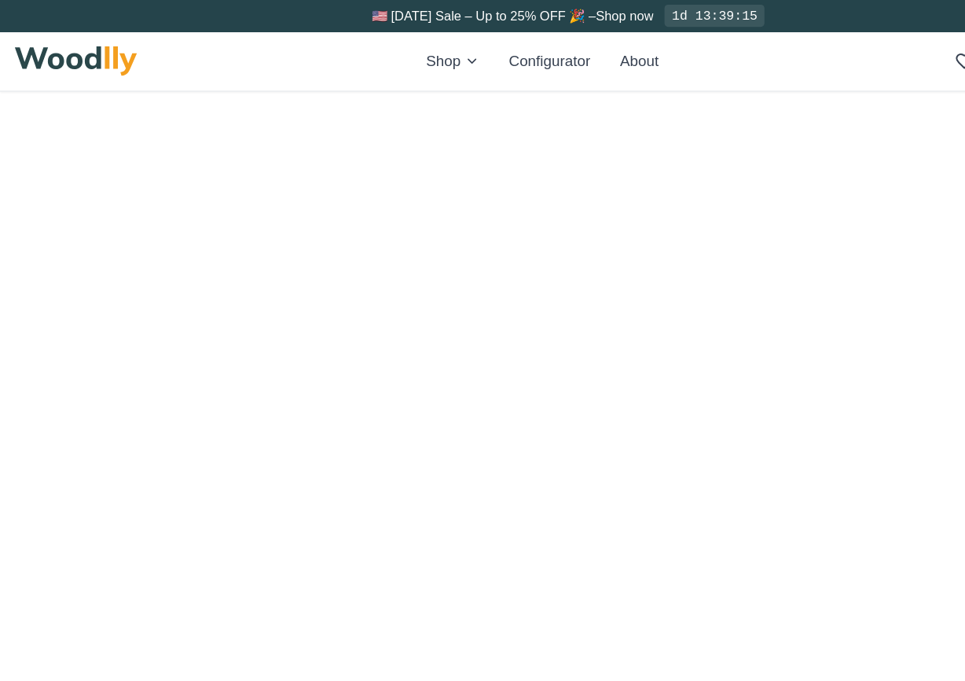
scroll to position [100, 0]
